Goal: Obtain resource: Obtain resource

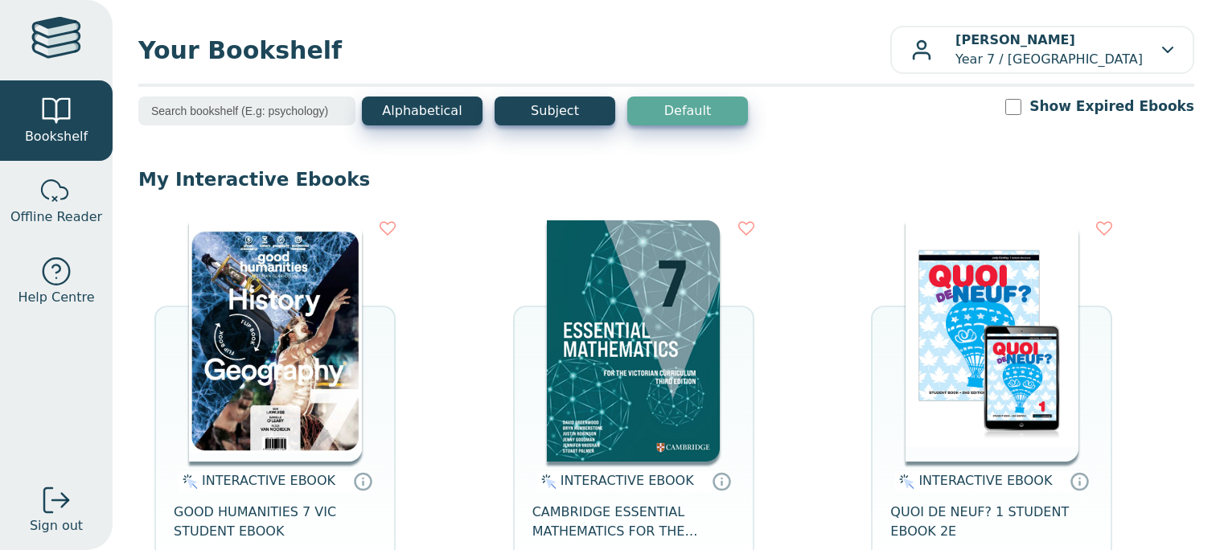
click at [257, 429] on img at bounding box center [275, 340] width 173 height 241
click at [355, 368] on img at bounding box center [275, 340] width 173 height 241
click at [298, 304] on img at bounding box center [275, 340] width 173 height 241
